Goal: Use online tool/utility: Utilize a website feature to perform a specific function

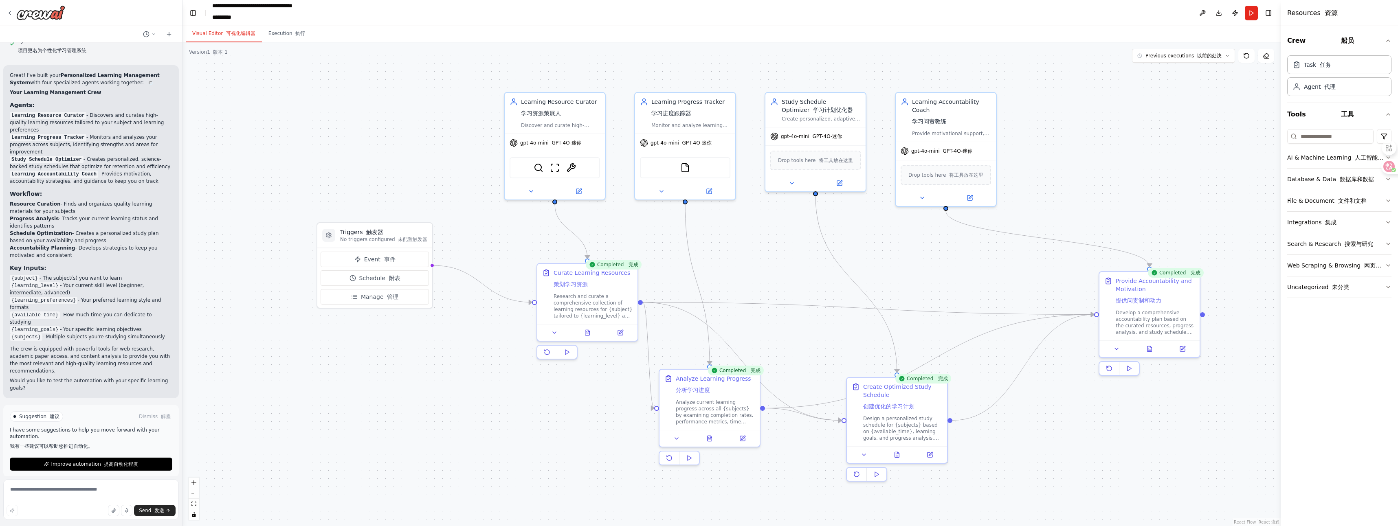
click at [1072, 202] on div ".deletable-edge-delete-btn { width: 20px; height: 20px; border: 0px solid #ffff…" at bounding box center [732, 284] width 1099 height 484
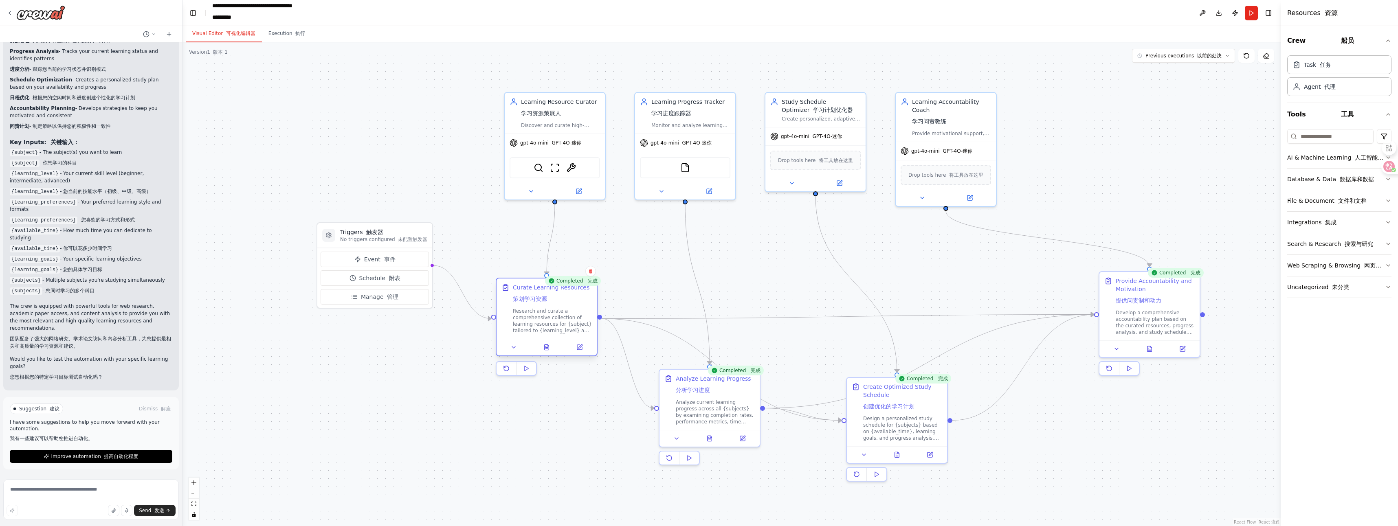
drag, startPoint x: 566, startPoint y: 302, endPoint x: 537, endPoint y: 314, distance: 31.3
click at [537, 314] on div "Research and curate a comprehensive collection of learning resources for {subje…" at bounding box center [552, 321] width 79 height 26
click at [687, 292] on div ".deletable-edge-delete-btn { width: 20px; height: 20px; border: 0px solid #ffff…" at bounding box center [732, 284] width 1099 height 484
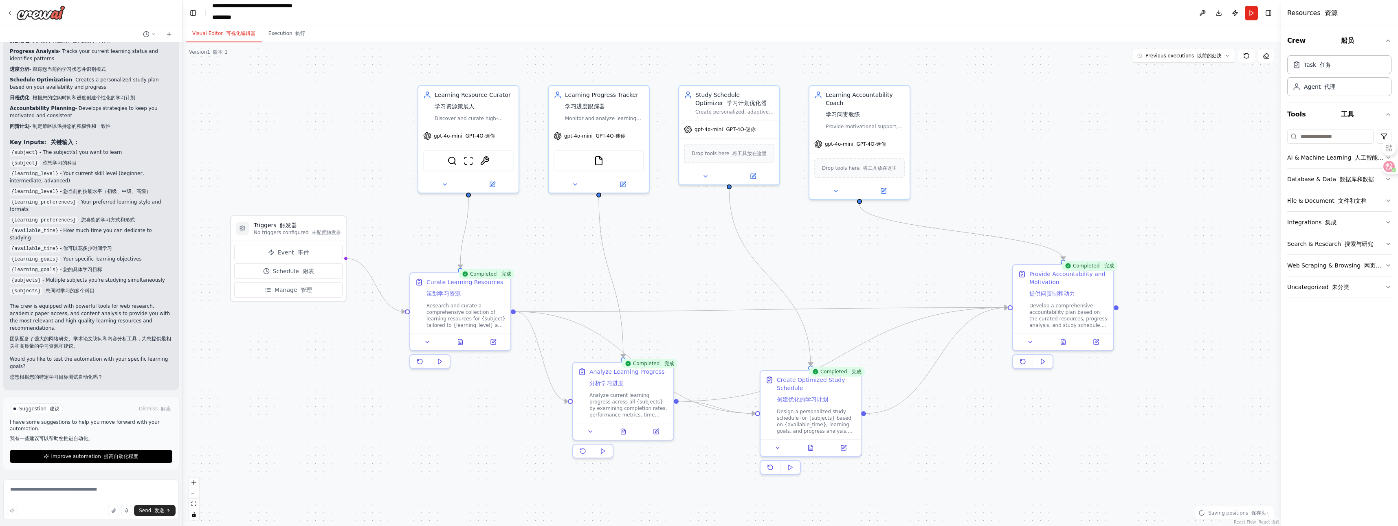
drag, startPoint x: 804, startPoint y: 271, endPoint x: 718, endPoint y: 264, distance: 86.7
click at [718, 264] on div ".deletable-edge-delete-btn { width: 20px; height: 20px; border: 0px solid #ffff…" at bounding box center [732, 284] width 1099 height 484
click at [240, 113] on div ".deletable-edge-delete-btn { width: 20px; height: 20px; border: 0px solid #ffff…" at bounding box center [732, 284] width 1099 height 484
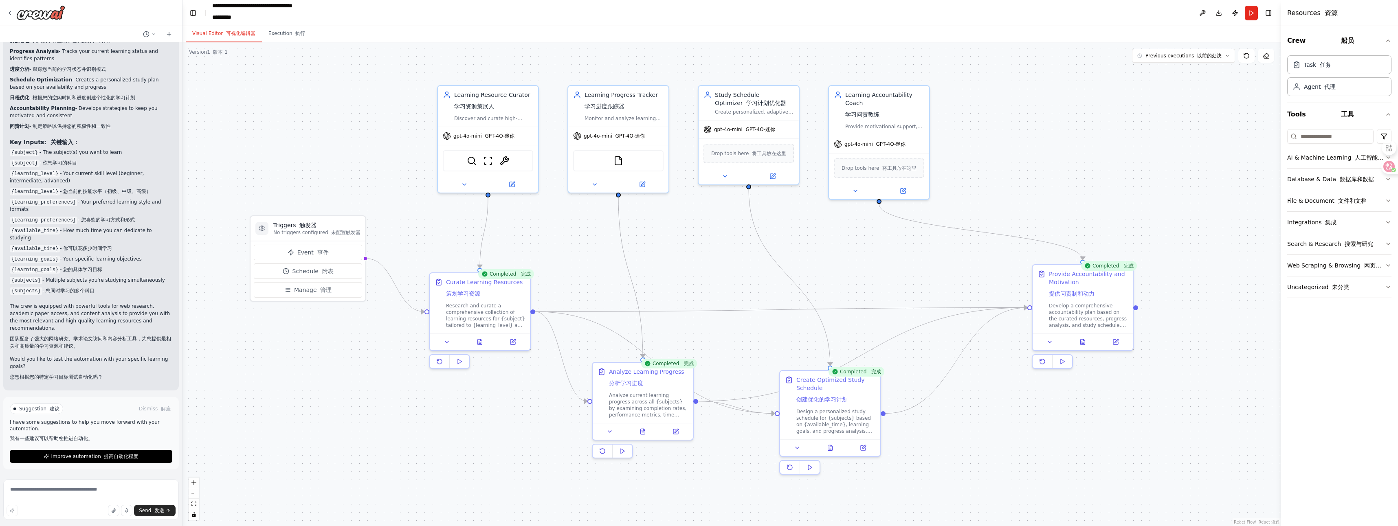
drag, startPoint x: 295, startPoint y: 138, endPoint x: 309, endPoint y: 138, distance: 13.4
click at [309, 138] on div ".deletable-edge-delete-btn { width: 20px; height: 20px; border: 0px solid #ffff…" at bounding box center [732, 284] width 1099 height 484
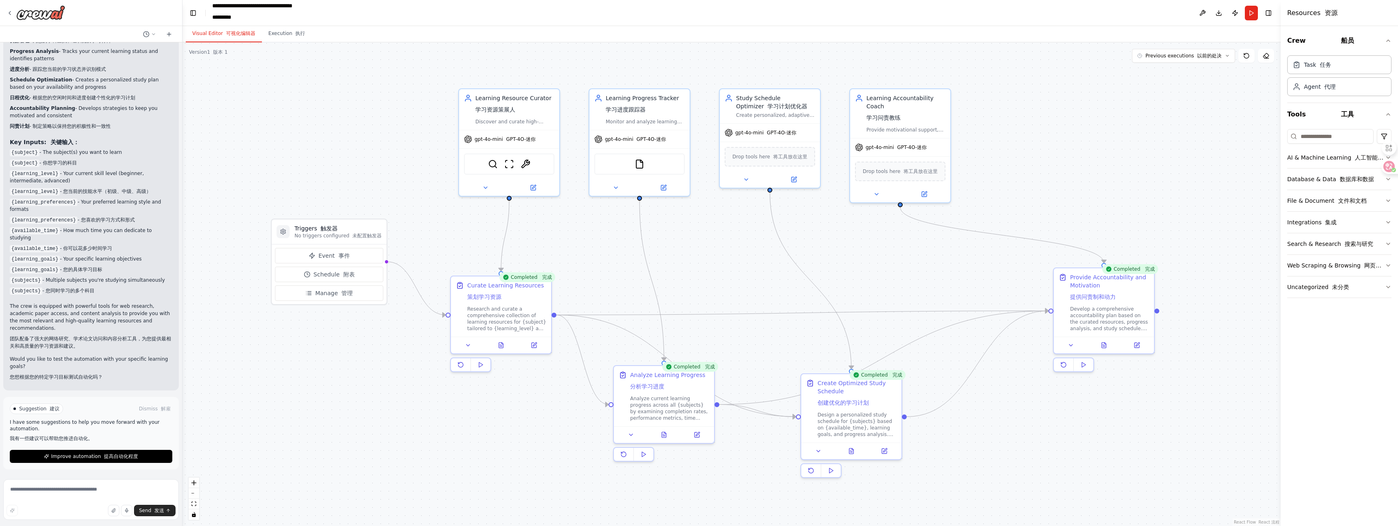
drag, startPoint x: 1091, startPoint y: 165, endPoint x: 1114, endPoint y: 168, distance: 23.5
click at [1114, 168] on div ".deletable-edge-delete-btn { width: 20px; height: 20px; border: 0px solid #ffff…" at bounding box center [732, 284] width 1099 height 484
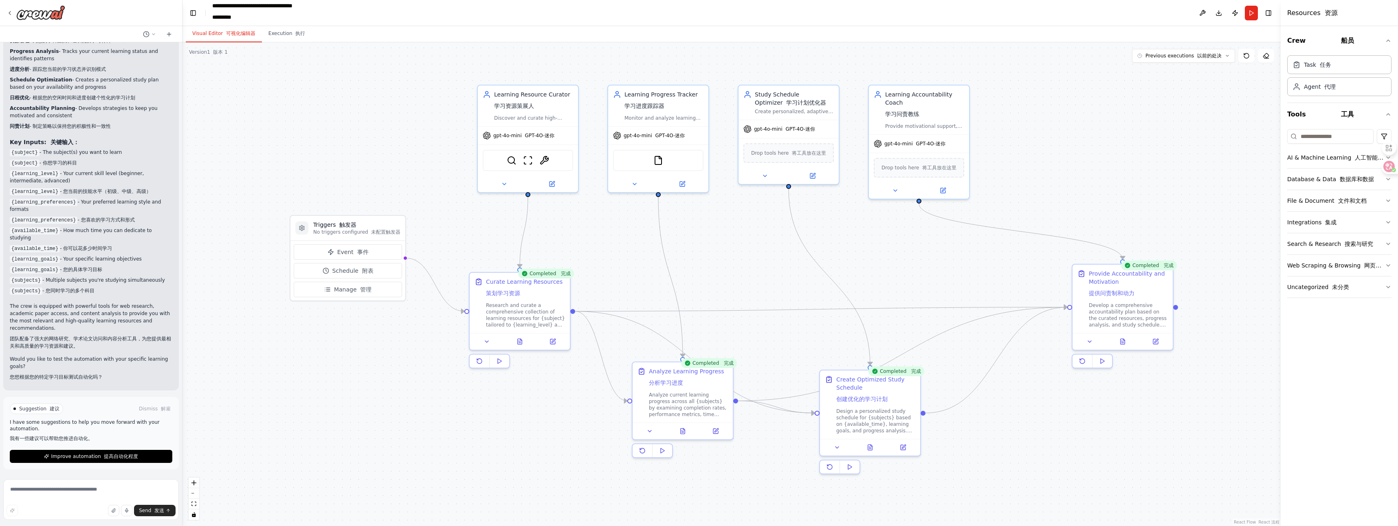
drag, startPoint x: 925, startPoint y: 284, endPoint x: 944, endPoint y: 280, distance: 19.1
click at [944, 280] on div ".deletable-edge-delete-btn { width: 20px; height: 20px; border: 0px solid #ffff…" at bounding box center [732, 284] width 1099 height 484
click at [6, 13] on div at bounding box center [91, 13] width 182 height 26
click at [10, 15] on icon at bounding box center [10, 13] width 7 height 7
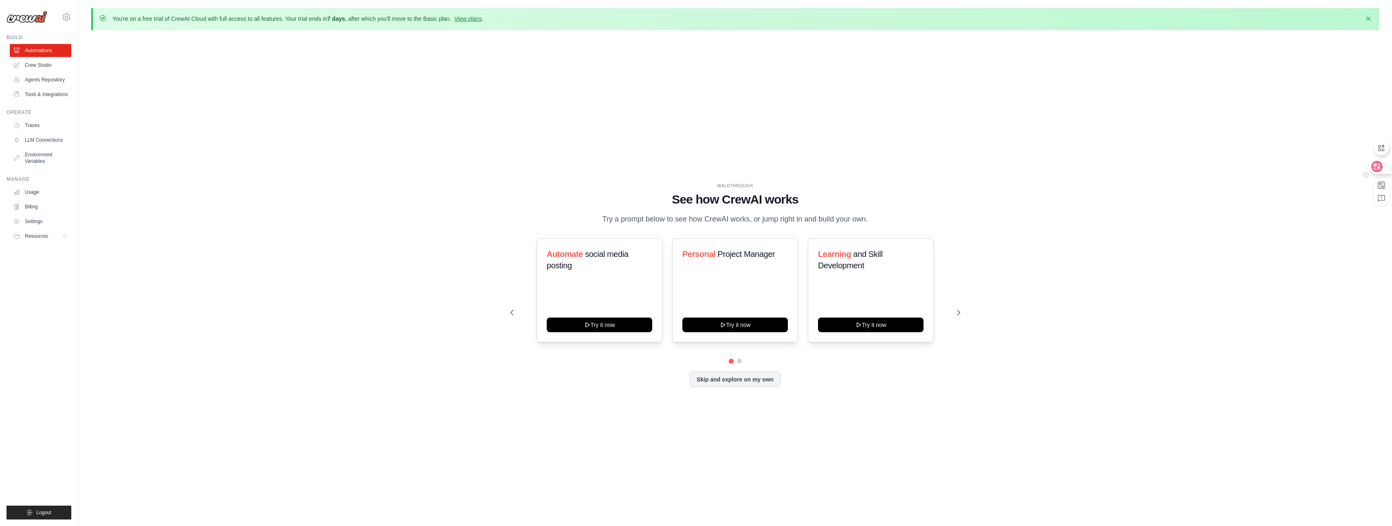
click at [1383, 167] on icon at bounding box center [1377, 166] width 11 height 11
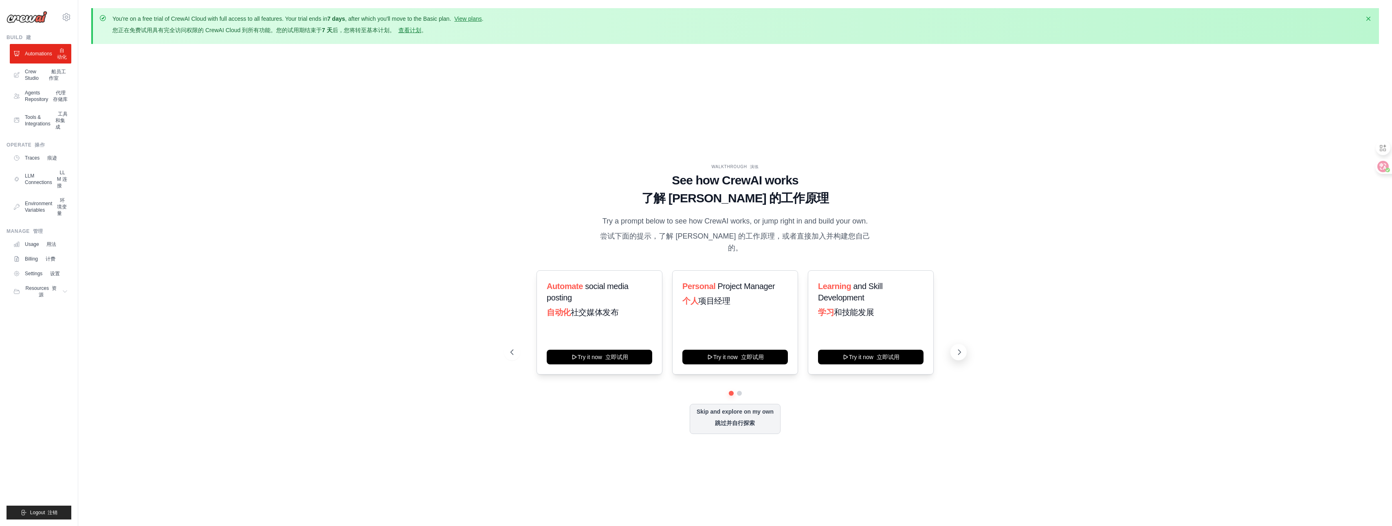
click at [957, 357] on icon at bounding box center [960, 352] width 8 height 8
click at [511, 351] on icon at bounding box center [511, 352] width 2 height 5
click at [749, 360] on button "Try it now 立即试用" at bounding box center [736, 356] width 106 height 15
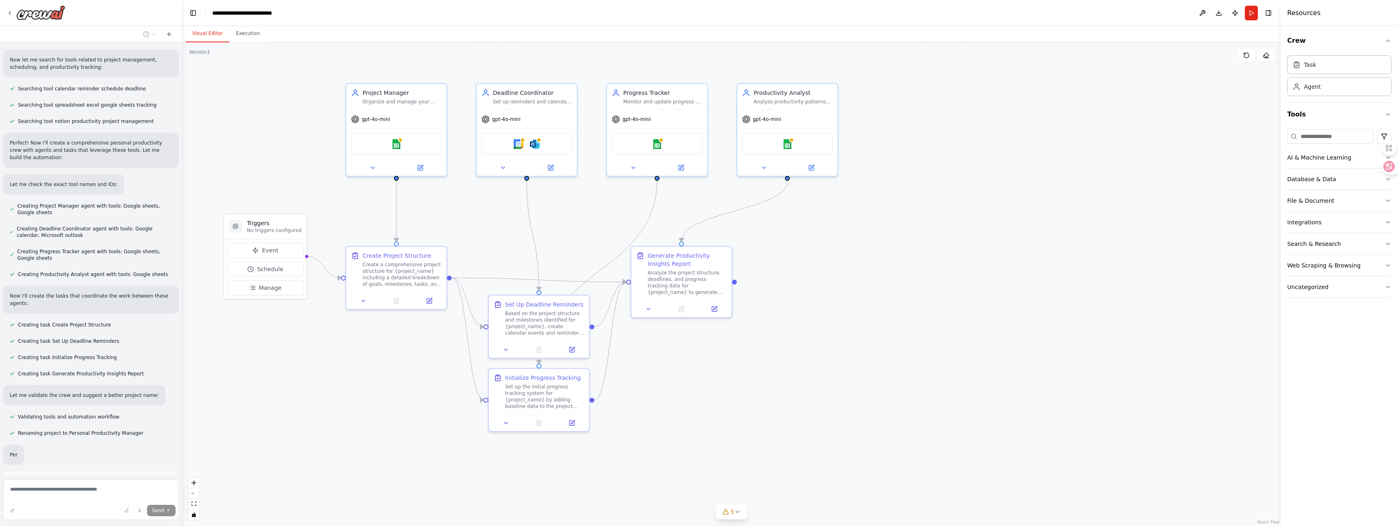
scroll to position [144, 0]
